Goal: Transaction & Acquisition: Subscribe to service/newsletter

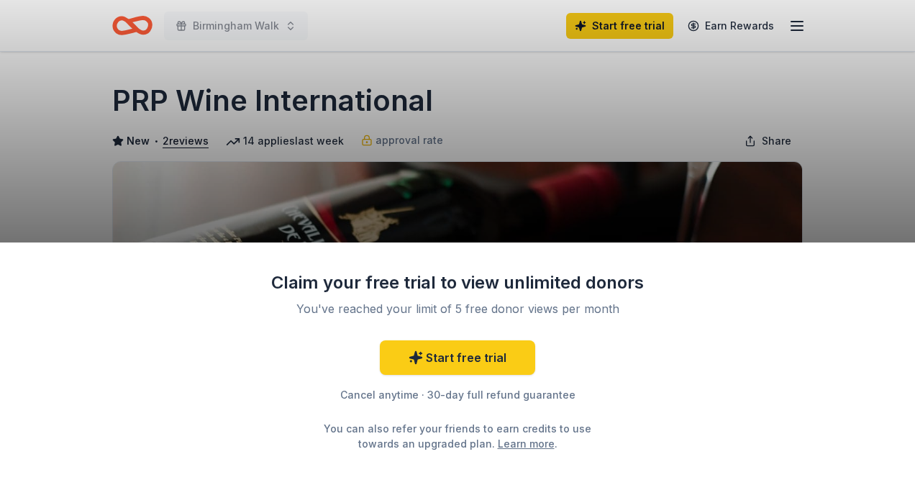
click at [571, 118] on div "Claim your free trial to view unlimited donors You've reached your limit of 5 f…" at bounding box center [457, 242] width 915 height 485
click at [653, 32] on div "Claim your free trial to view unlimited donors You've reached your limit of 5 f…" at bounding box center [457, 242] width 915 height 485
click at [625, 30] on div "Claim your free trial to view unlimited donors You've reached your limit of 5 f…" at bounding box center [457, 242] width 915 height 485
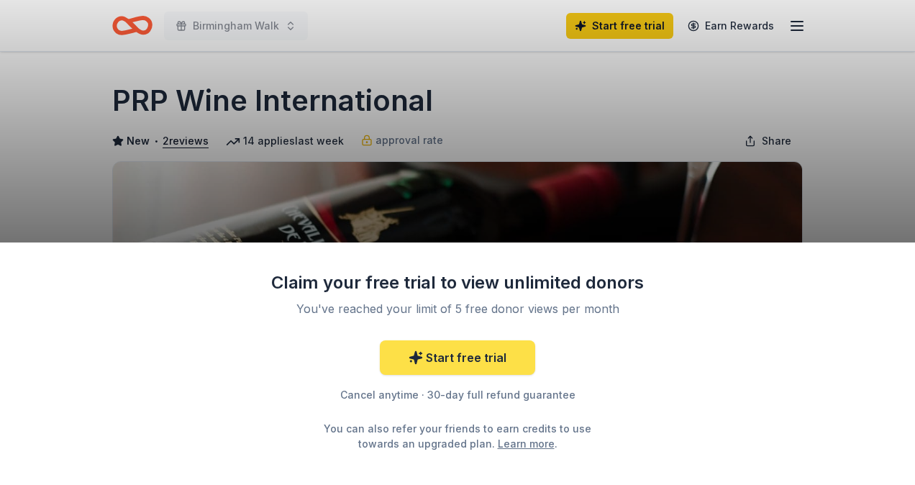
click at [475, 358] on link "Start free trial" at bounding box center [457, 357] width 155 height 35
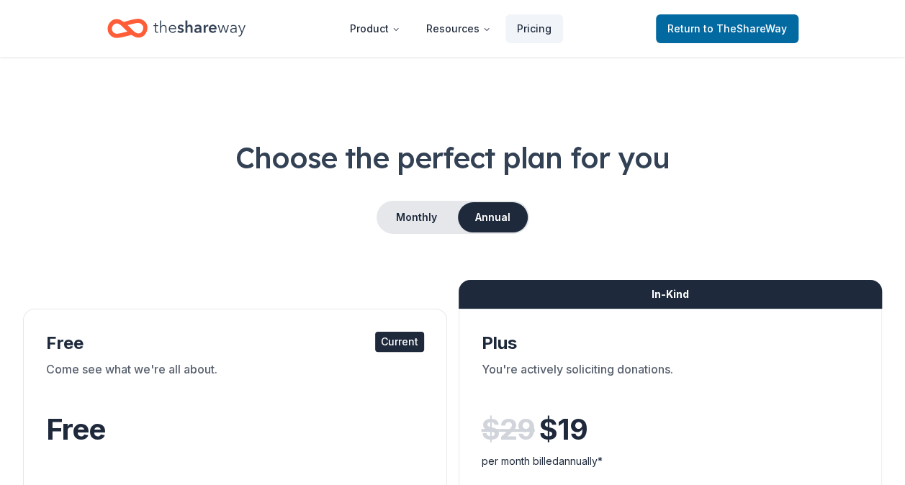
drag, startPoint x: 475, startPoint y: 358, endPoint x: 302, endPoint y: 237, distance: 211.2
drag, startPoint x: 302, startPoint y: 237, endPoint x: 422, endPoint y: 278, distance: 127.0
click at [397, 338] on div "Current" at bounding box center [399, 342] width 49 height 20
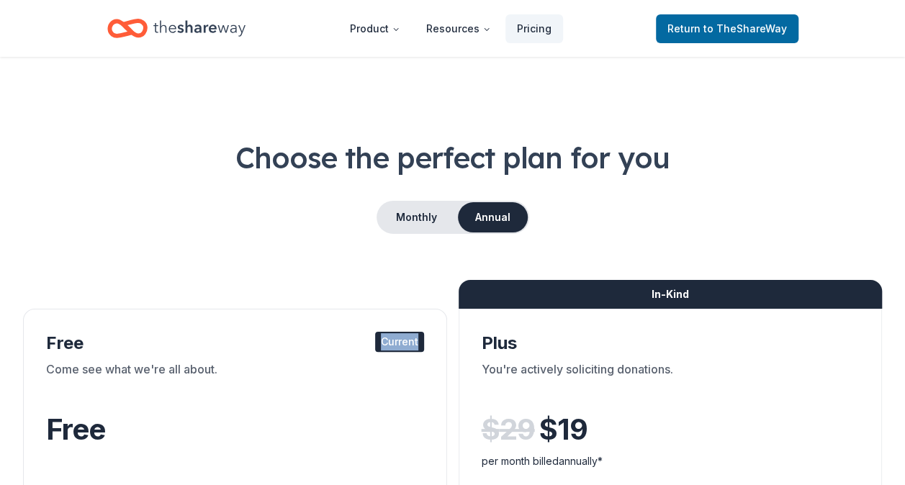
click at [397, 338] on div "Current" at bounding box center [399, 342] width 49 height 20
click at [672, 31] on span "Return to TheShareWay" at bounding box center [726, 28] width 119 height 17
click at [749, 20] on span "Return to TheShareWay" at bounding box center [726, 28] width 119 height 17
